Goal: Navigation & Orientation: Find specific page/section

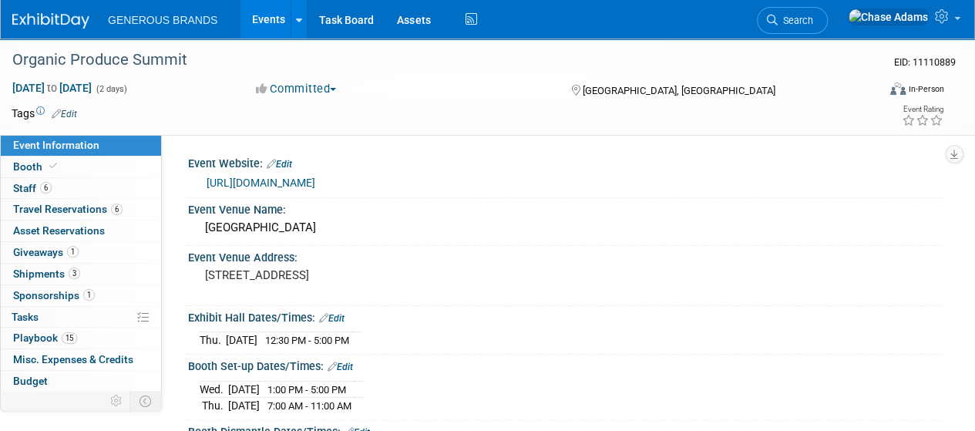
click at [65, 27] on img at bounding box center [50, 20] width 77 height 15
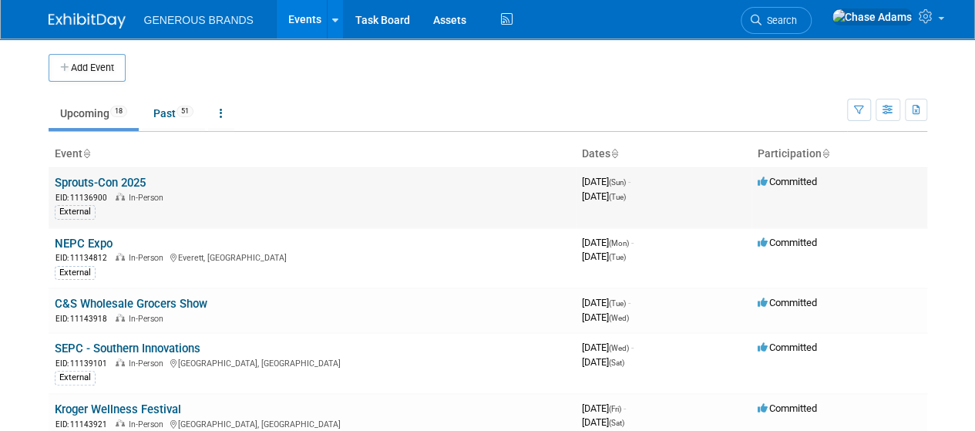
click at [113, 184] on link "Sprouts-Con 2025" at bounding box center [100, 183] width 91 height 14
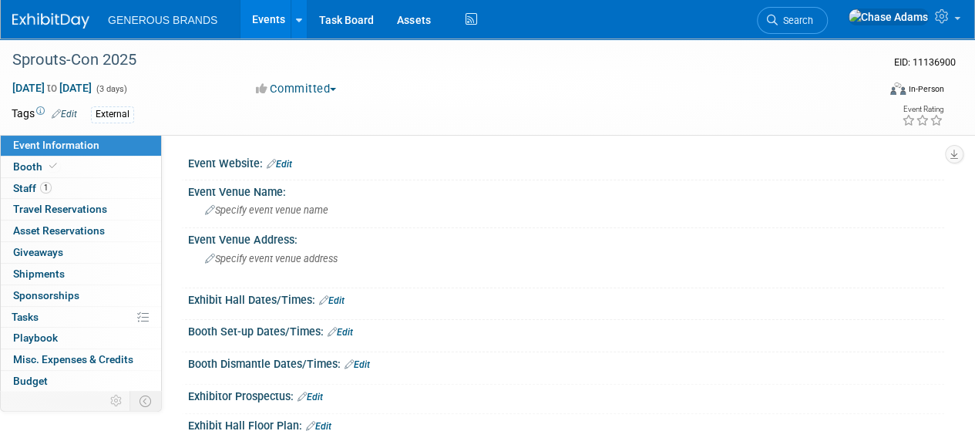
click at [68, 18] on img at bounding box center [50, 20] width 77 height 15
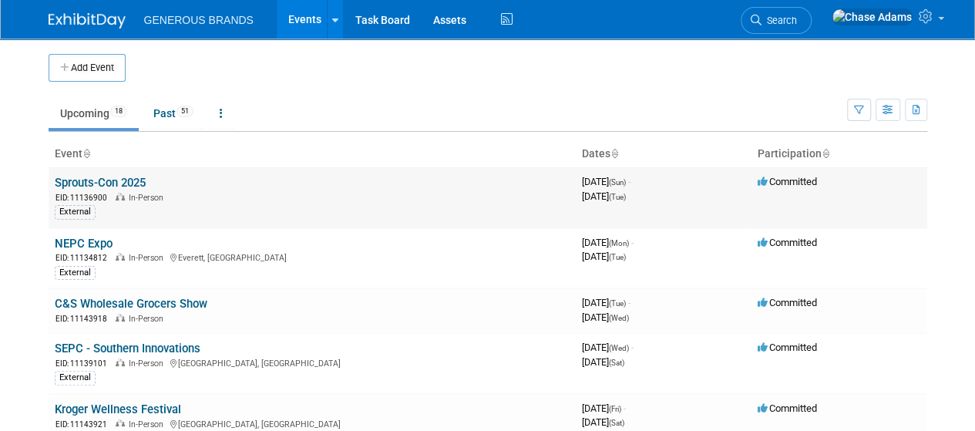
click at [83, 187] on link "Sprouts-Con 2025" at bounding box center [100, 183] width 91 height 14
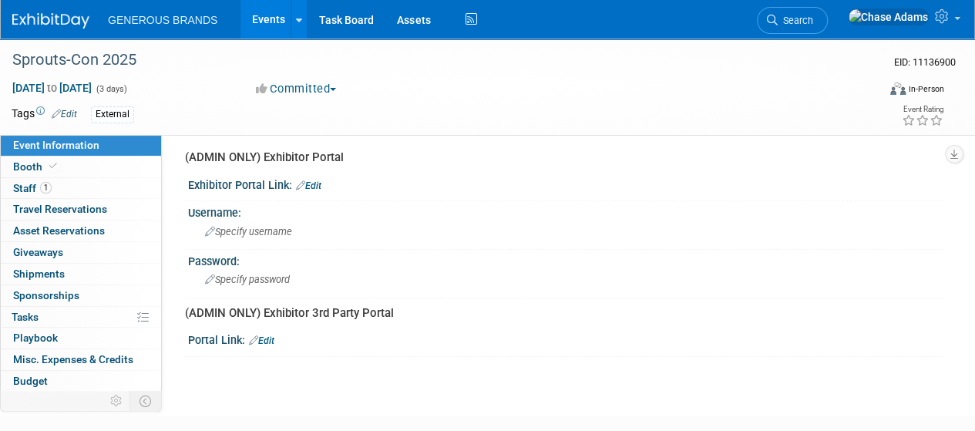
scroll to position [452, 0]
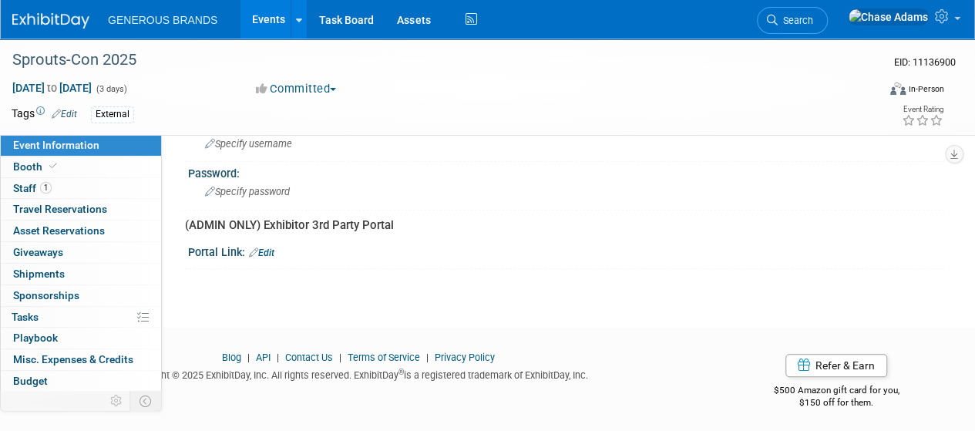
click at [76, 27] on img at bounding box center [50, 20] width 77 height 15
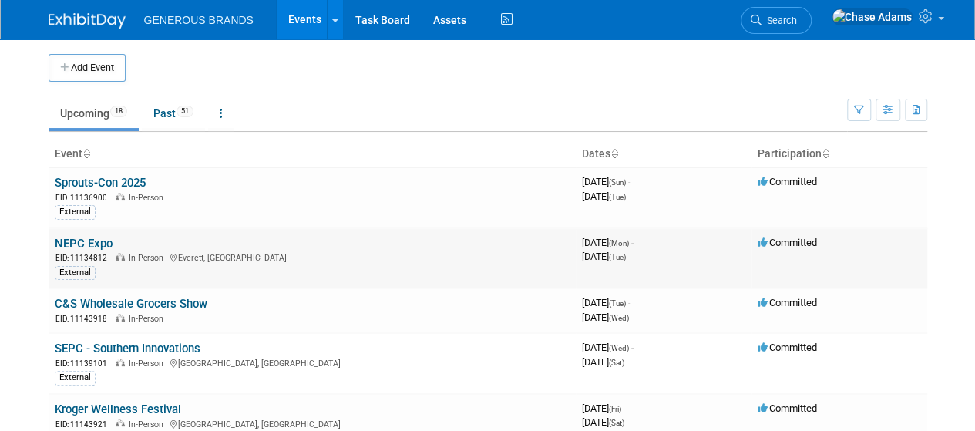
click at [81, 240] on link "NEPC Expo" at bounding box center [84, 244] width 58 height 14
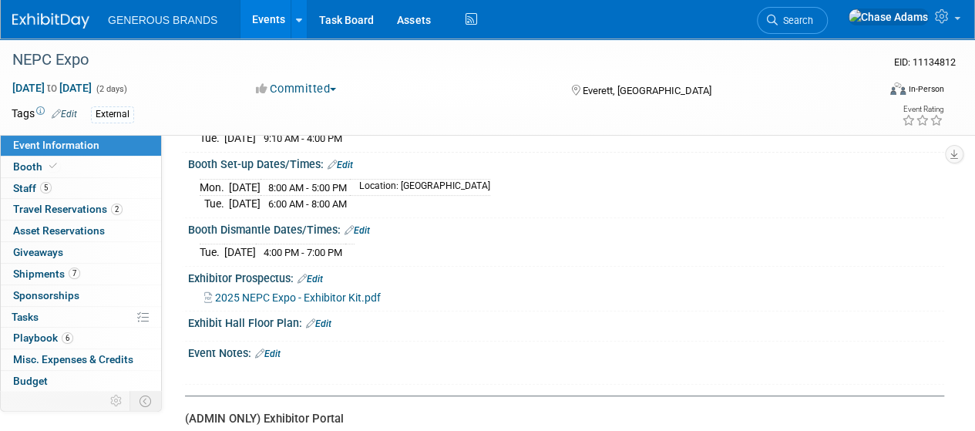
scroll to position [185, 0]
click at [79, 181] on link "5 Staff 5" at bounding box center [81, 188] width 160 height 21
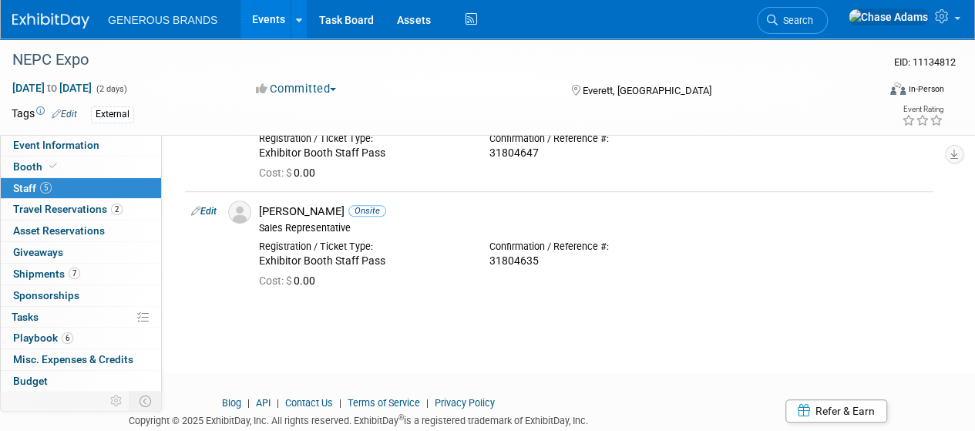
scroll to position [442, 0]
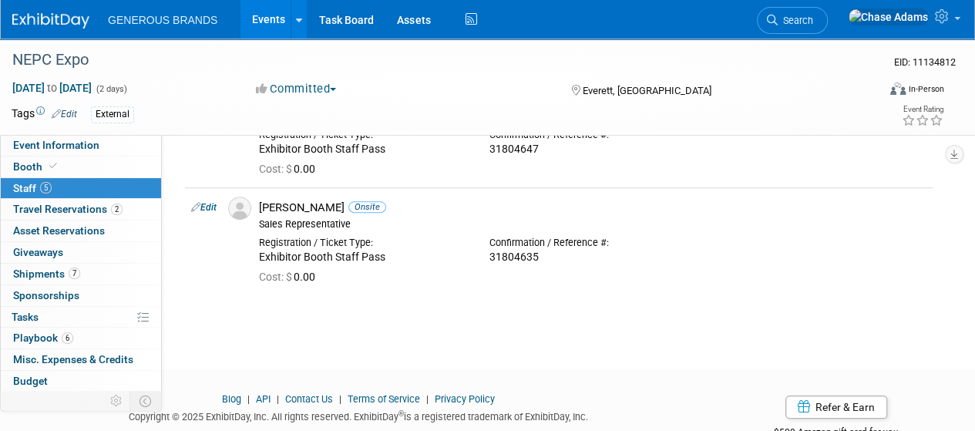
click at [25, 23] on img at bounding box center [50, 20] width 77 height 15
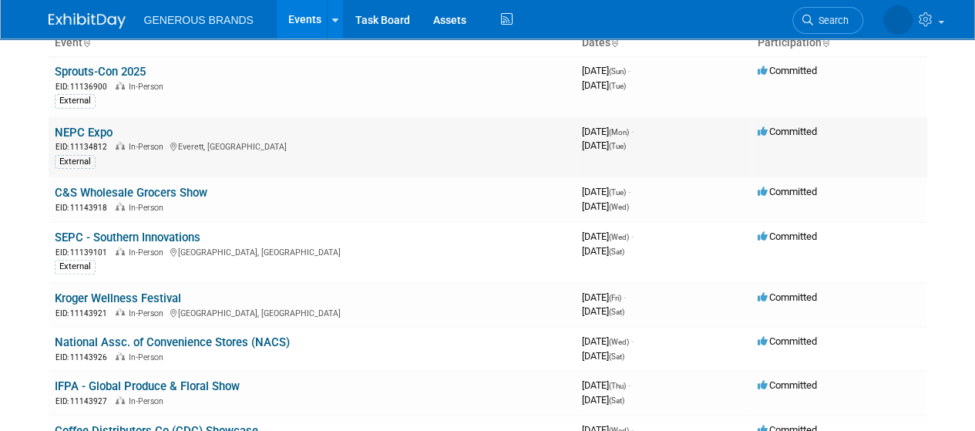
scroll to position [119, 0]
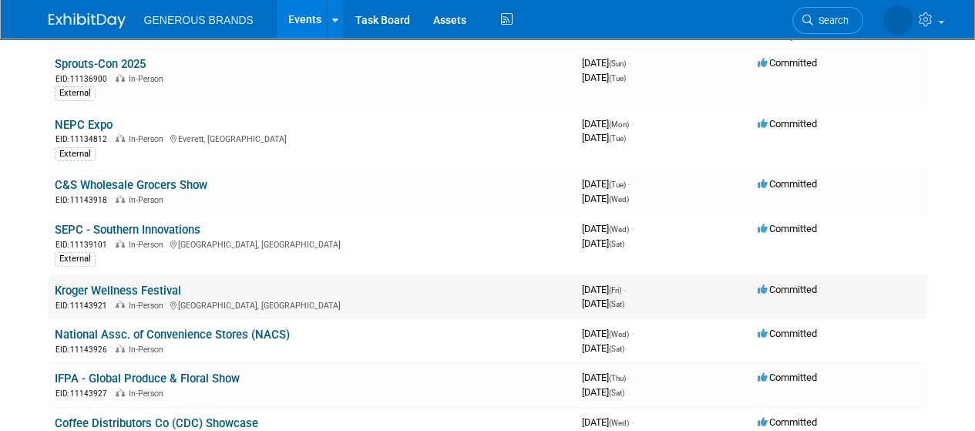
click at [165, 287] on link "Kroger Wellness Festival" at bounding box center [118, 291] width 126 height 14
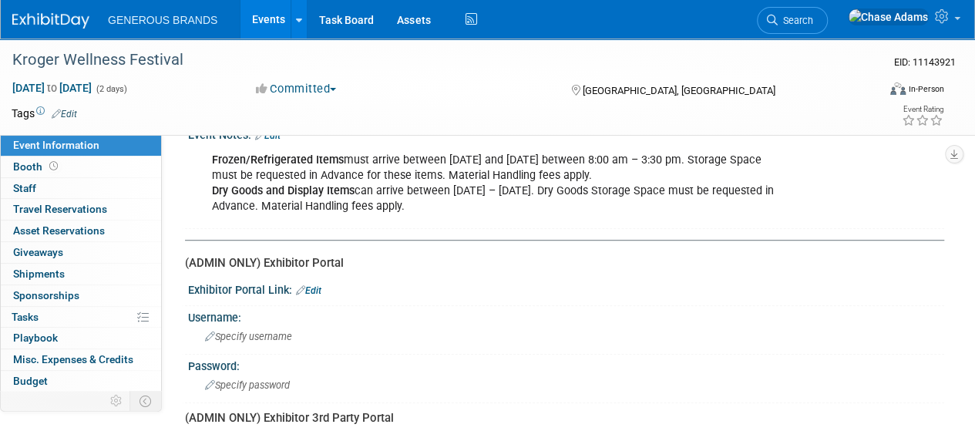
scroll to position [404, 0]
